Goal: Complete application form

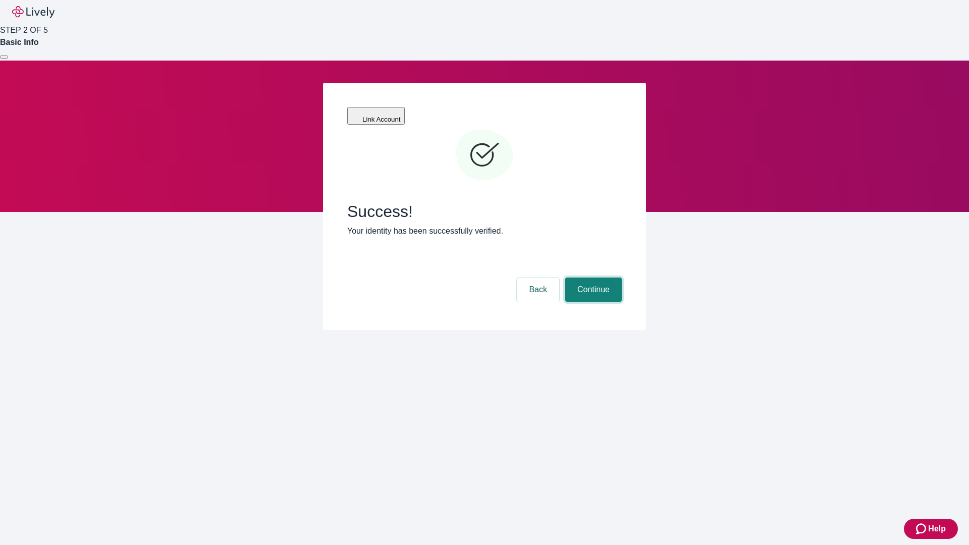
click at [592, 278] on button "Continue" at bounding box center [593, 290] width 57 height 24
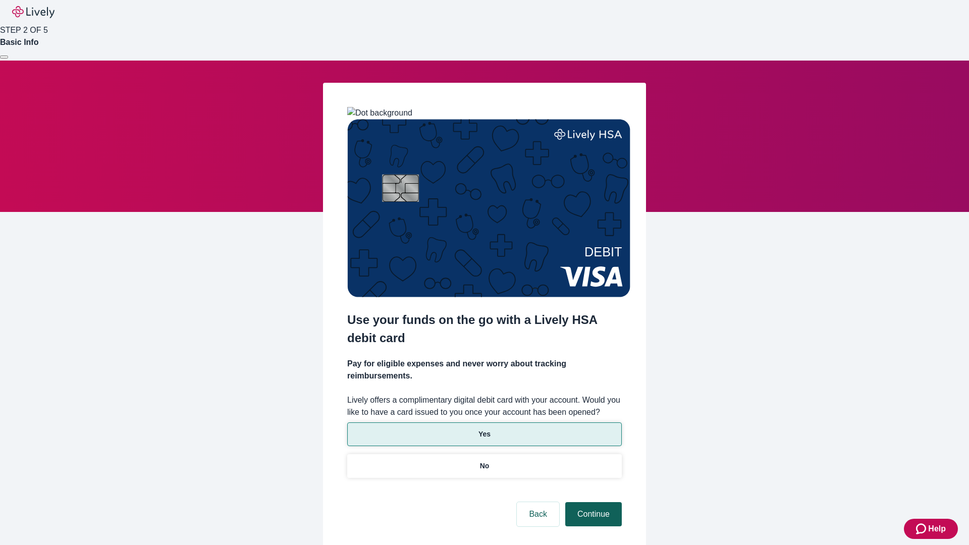
click at [484, 429] on p "Yes" at bounding box center [484, 434] width 12 height 11
click at [592, 502] on button "Continue" at bounding box center [593, 514] width 57 height 24
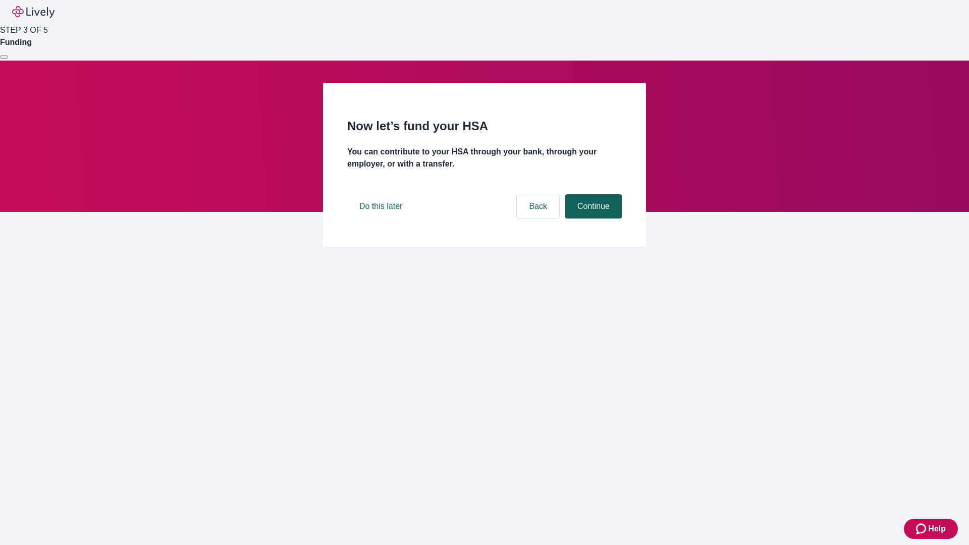
click at [592, 218] on button "Continue" at bounding box center [593, 206] width 57 height 24
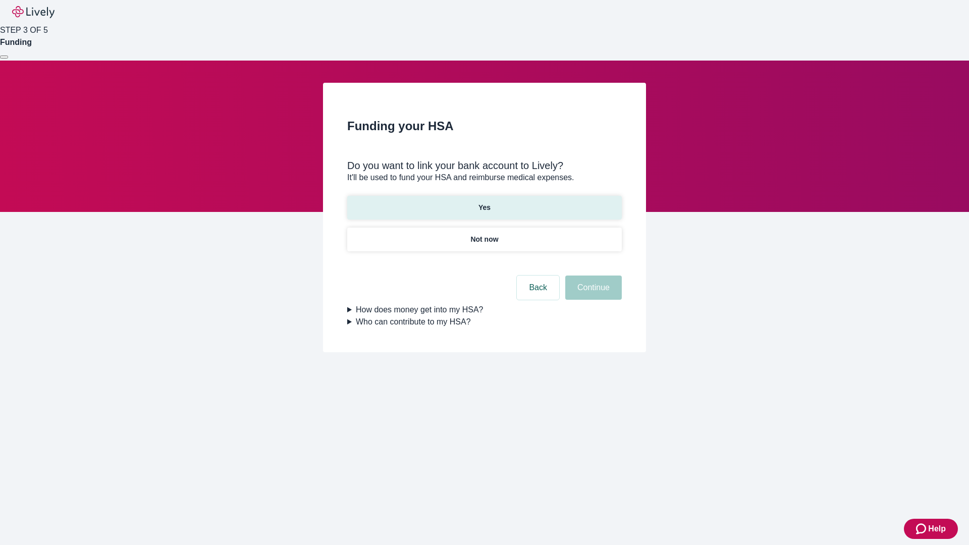
click at [484, 202] on p "Yes" at bounding box center [484, 207] width 12 height 11
click at [592, 275] on button "Continue" at bounding box center [593, 287] width 57 height 24
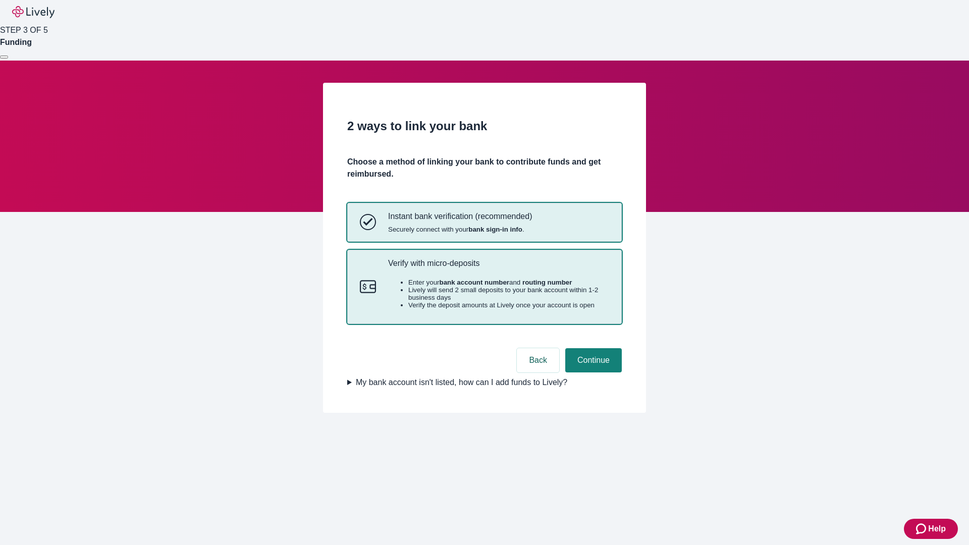
click at [498, 268] on p "Verify with micro-deposits" at bounding box center [498, 263] width 221 height 10
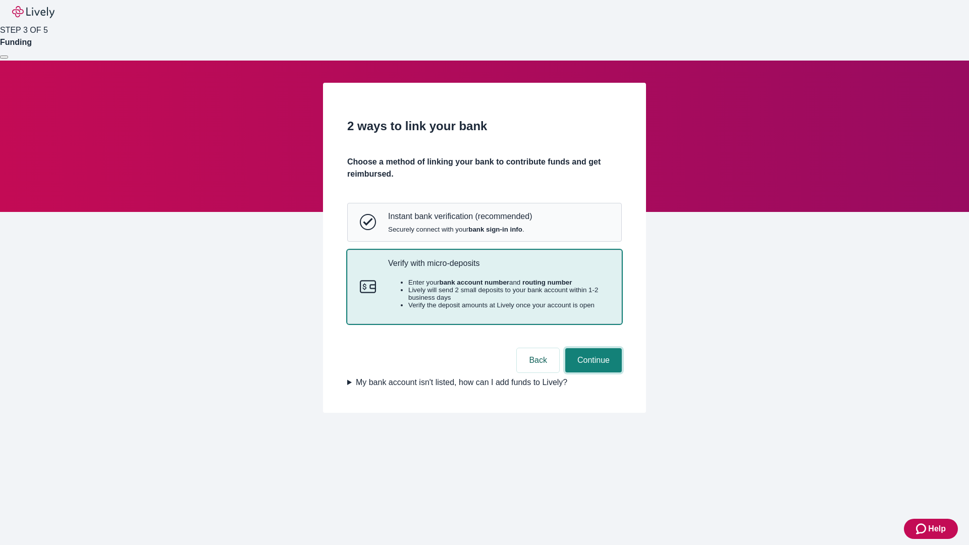
click at [592, 372] on button "Continue" at bounding box center [593, 360] width 57 height 24
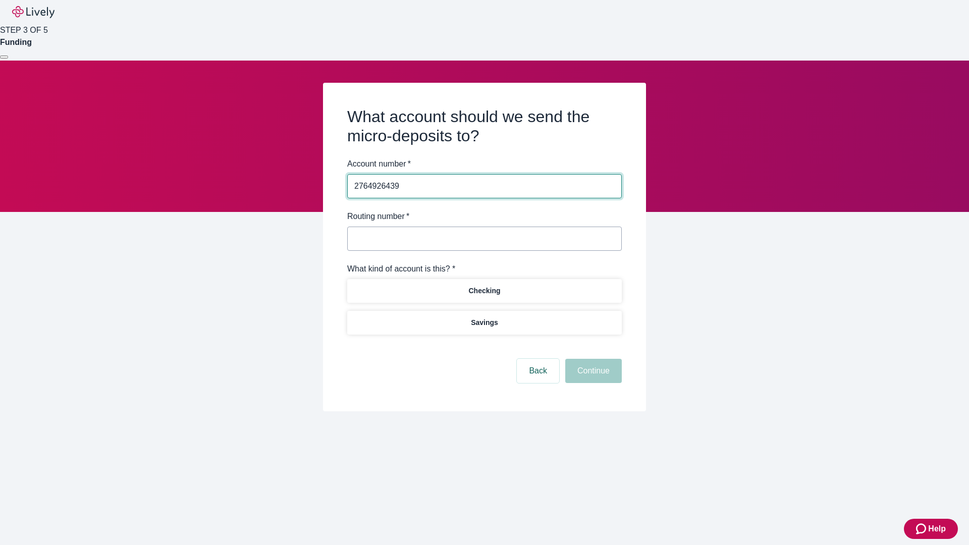
type input "2764926439"
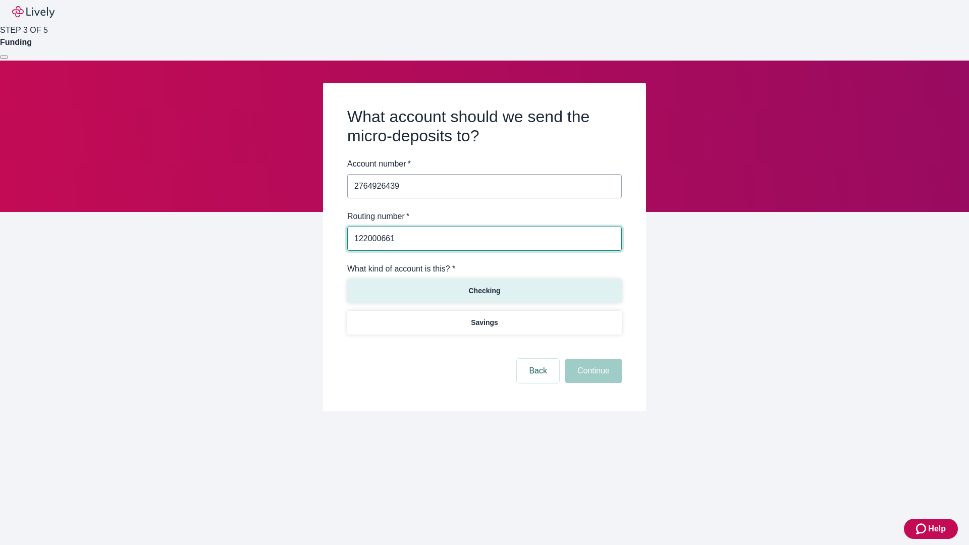
type input "122000661"
click at [484, 290] on p "Checking" at bounding box center [484, 291] width 32 height 11
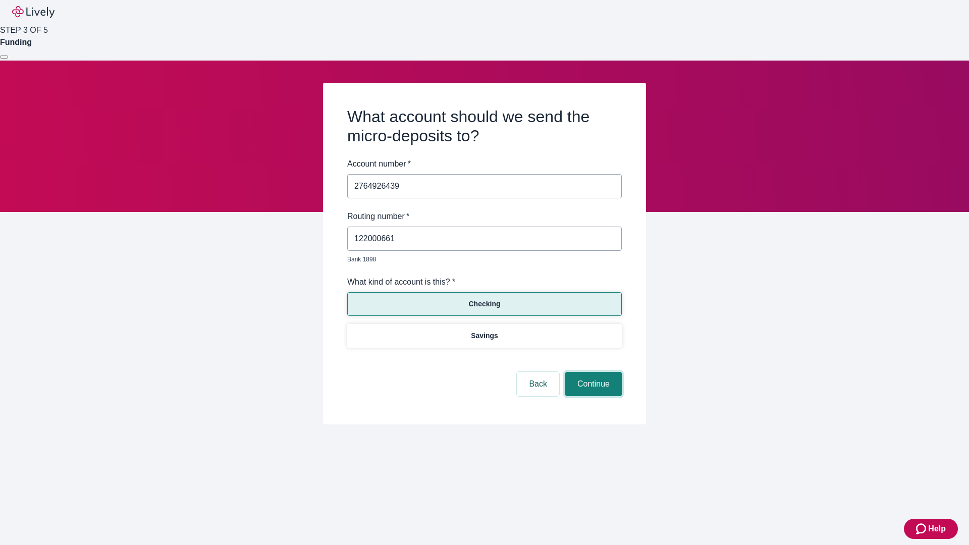
click at [592, 372] on button "Continue" at bounding box center [593, 384] width 57 height 24
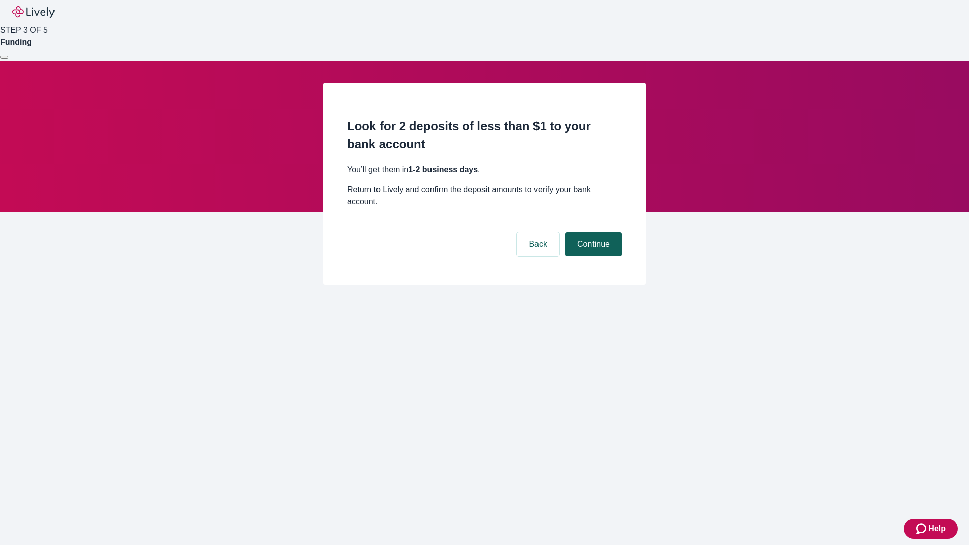
click at [592, 232] on button "Continue" at bounding box center [593, 244] width 57 height 24
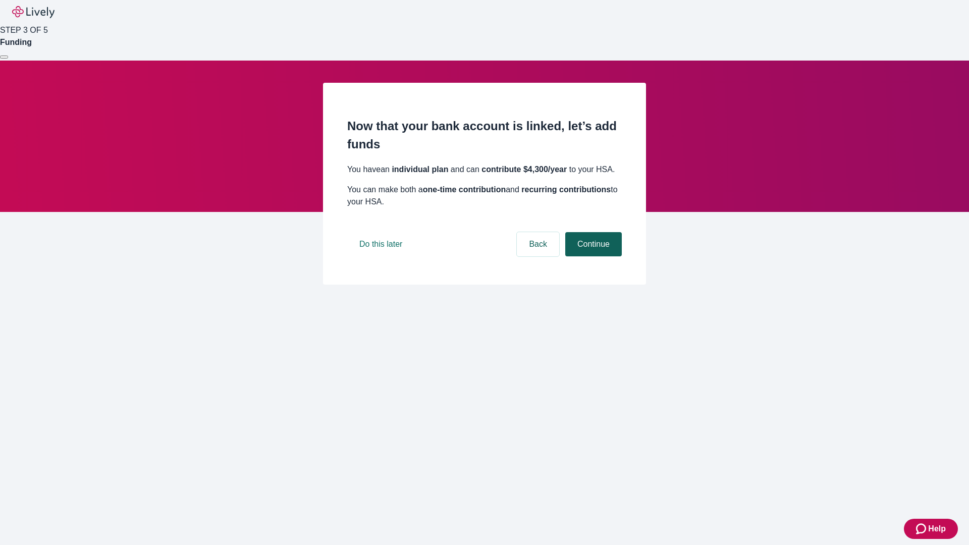
click at [592, 256] on button "Continue" at bounding box center [593, 244] width 57 height 24
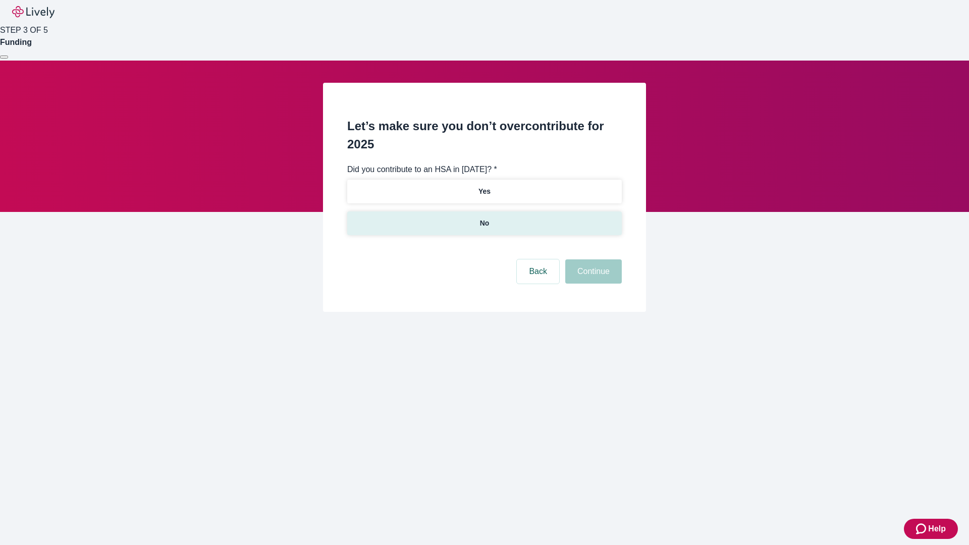
click at [484, 218] on p "No" at bounding box center [485, 223] width 10 height 11
click at [592, 259] on button "Continue" at bounding box center [593, 271] width 57 height 24
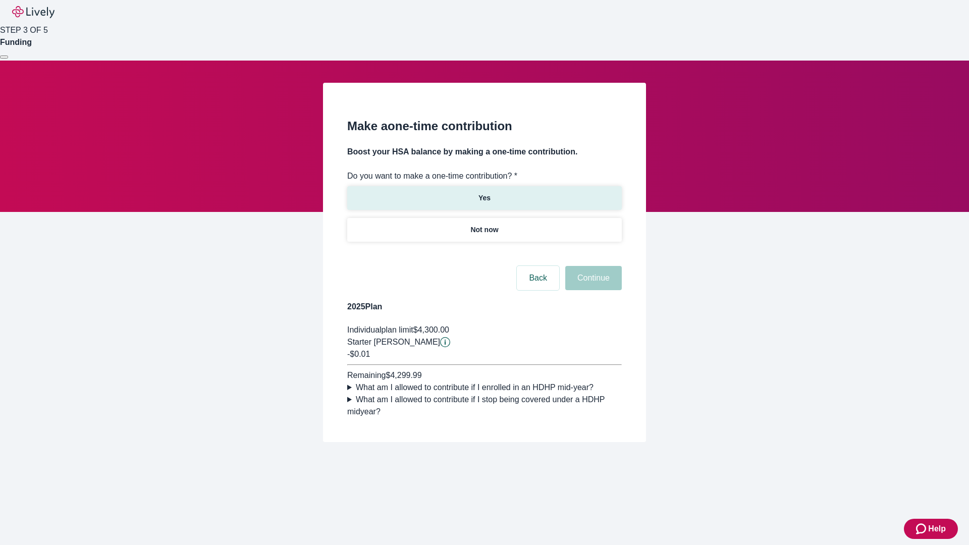
click at [484, 193] on p "Yes" at bounding box center [484, 198] width 12 height 11
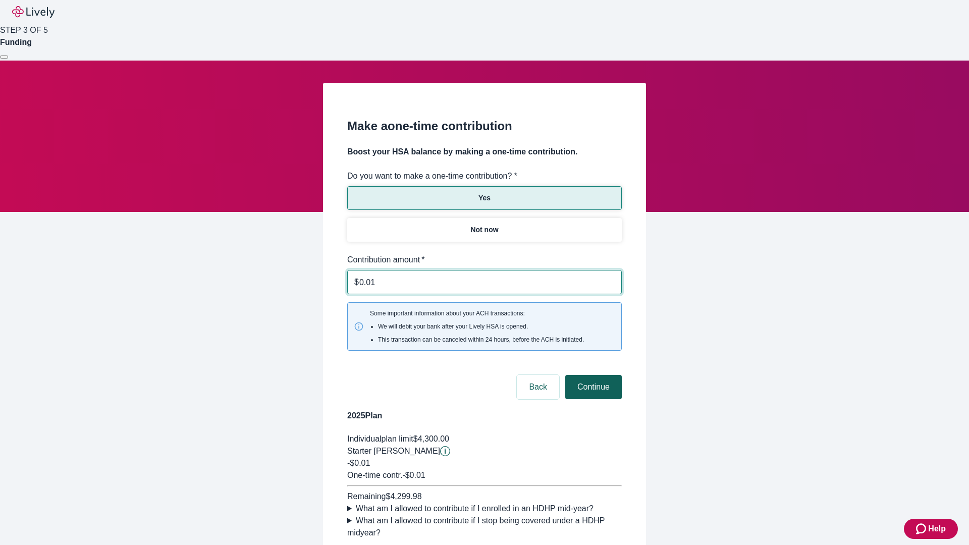
type input "0.01"
click at [592, 375] on button "Continue" at bounding box center [593, 387] width 57 height 24
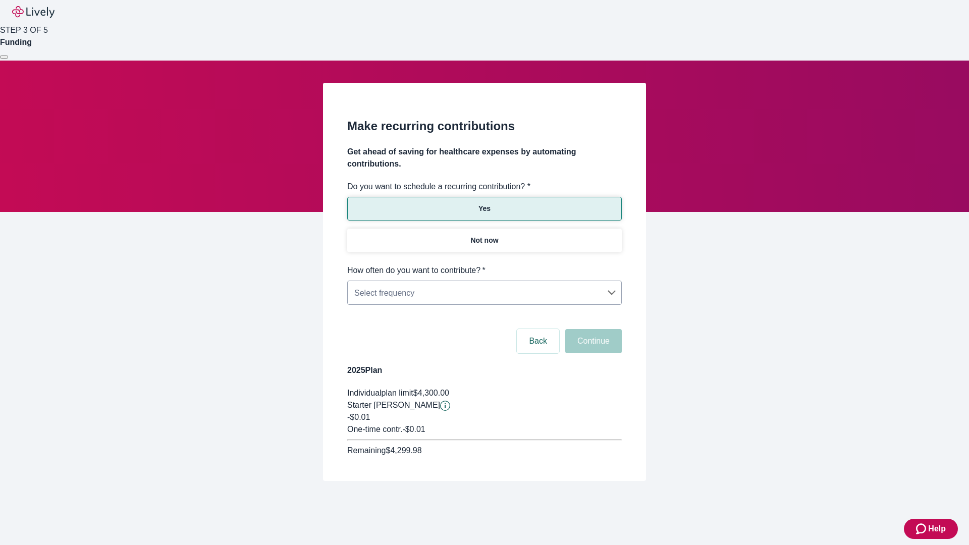
click at [484, 264] on body "Help STEP 3 OF 5 Funding Make recurring contributions Get ahead of saving for h…" at bounding box center [484, 264] width 969 height 529
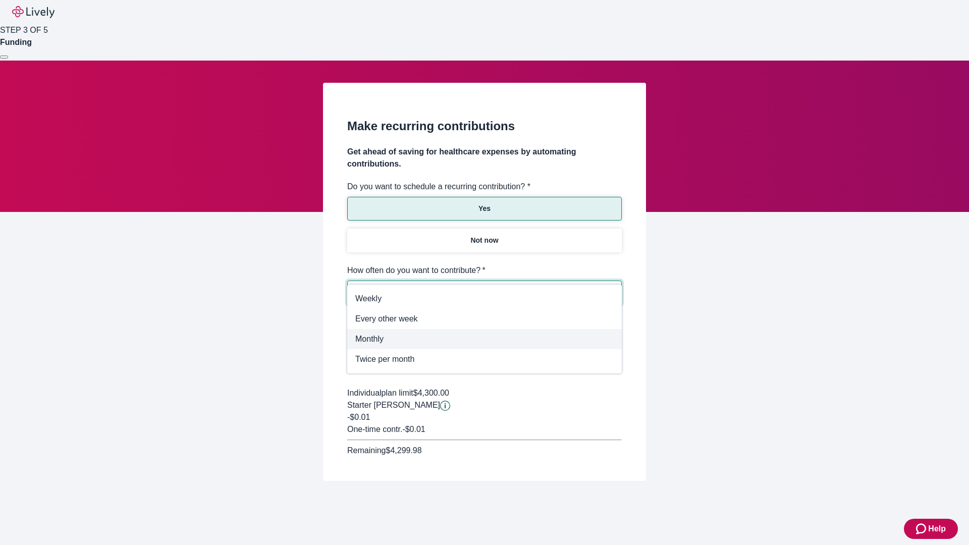
click at [484, 337] on span "Monthly" at bounding box center [484, 339] width 258 height 12
type input "Monthly"
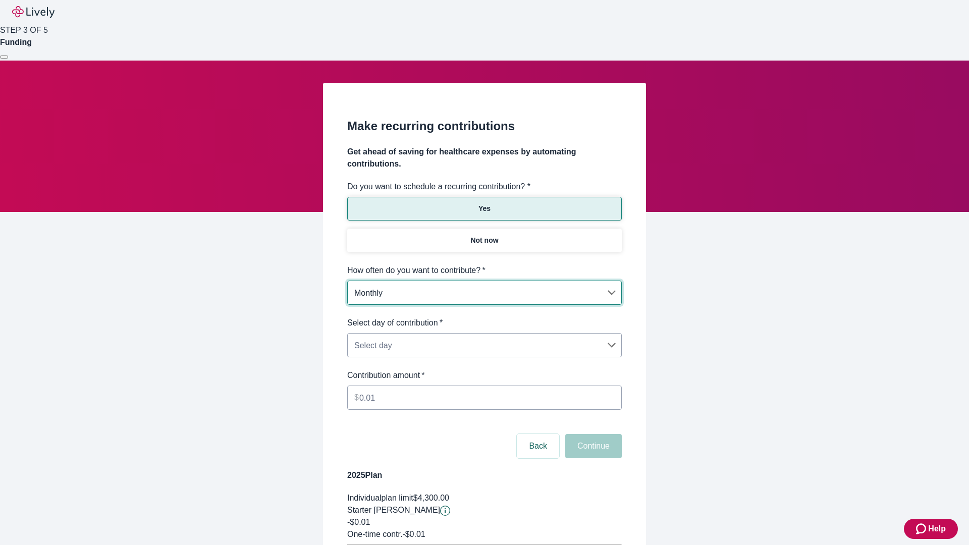
click at [484, 317] on body "Help STEP 3 OF 5 Funding Make recurring contributions Get ahead of saving for h…" at bounding box center [484, 317] width 969 height 634
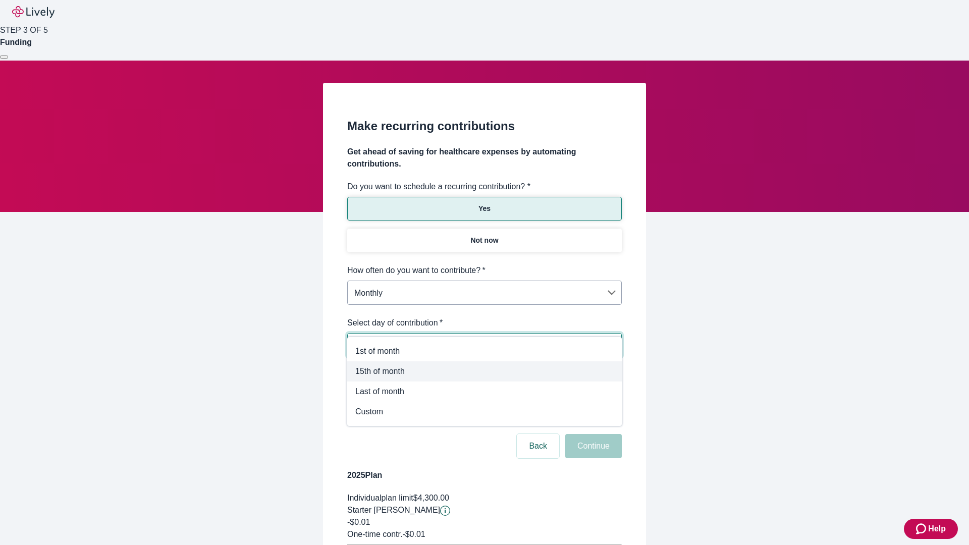
click at [484, 371] on span "15th of month" at bounding box center [484, 371] width 258 height 12
type input "Monthly15th"
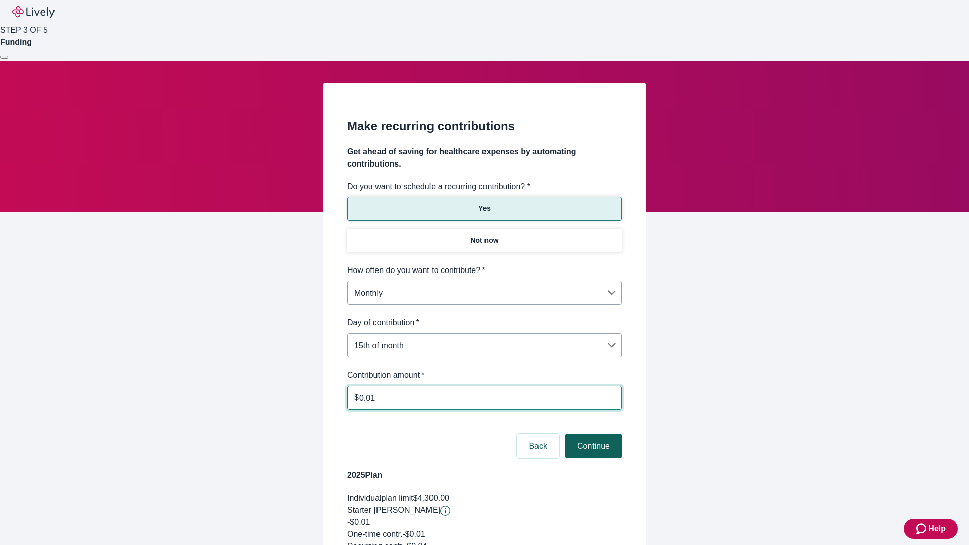
click at [592, 434] on button "Continue" at bounding box center [593, 446] width 57 height 24
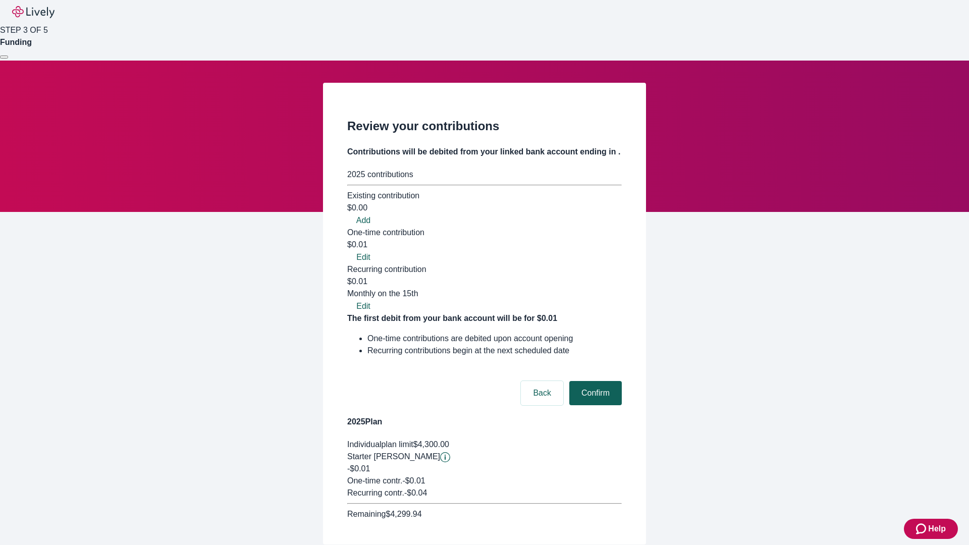
click at [594, 381] on button "Confirm" at bounding box center [595, 393] width 52 height 24
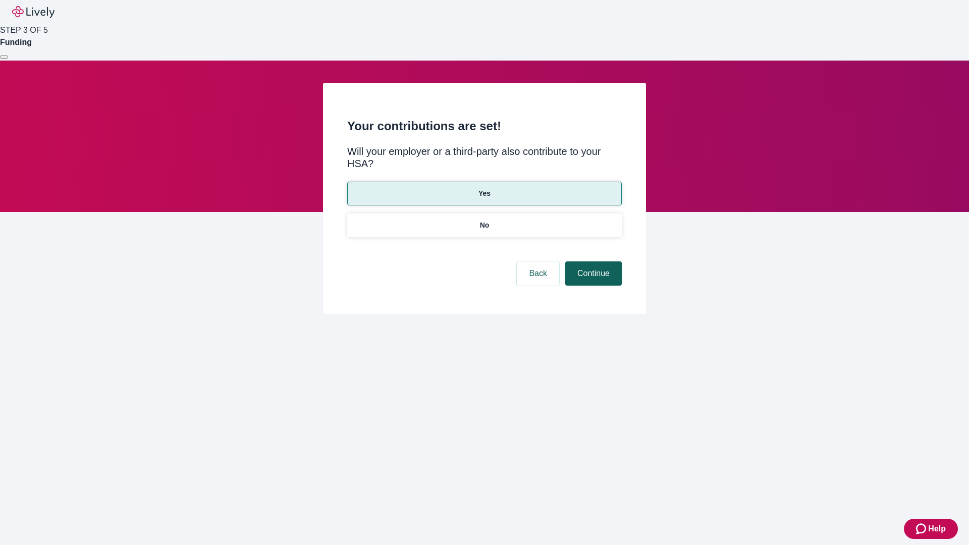
click at [592, 261] on button "Continue" at bounding box center [593, 273] width 57 height 24
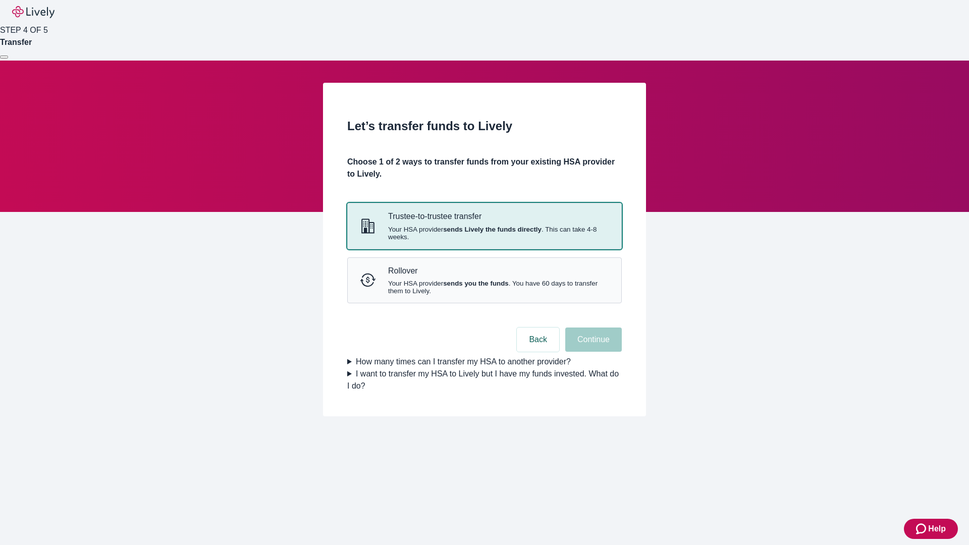
click at [484, 233] on strong "sends Lively the funds directly" at bounding box center [492, 230] width 98 height 8
